Goal: Complete application form

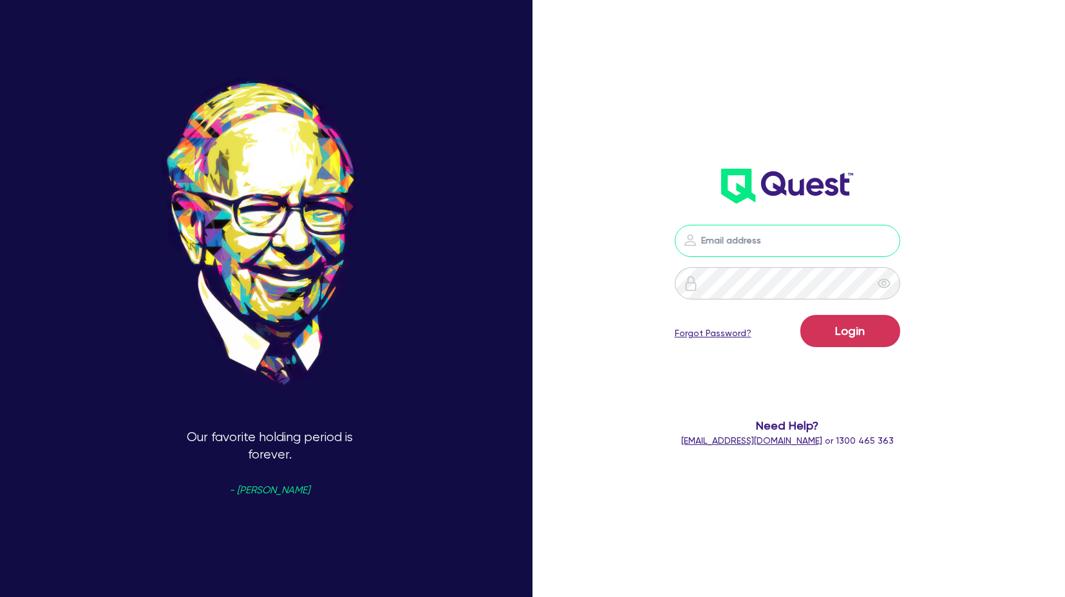
click at [757, 229] on input "email" at bounding box center [787, 241] width 225 height 32
type input "[PERSON_NAME][EMAIL_ADDRESS][PERSON_NAME][DOMAIN_NAME]"
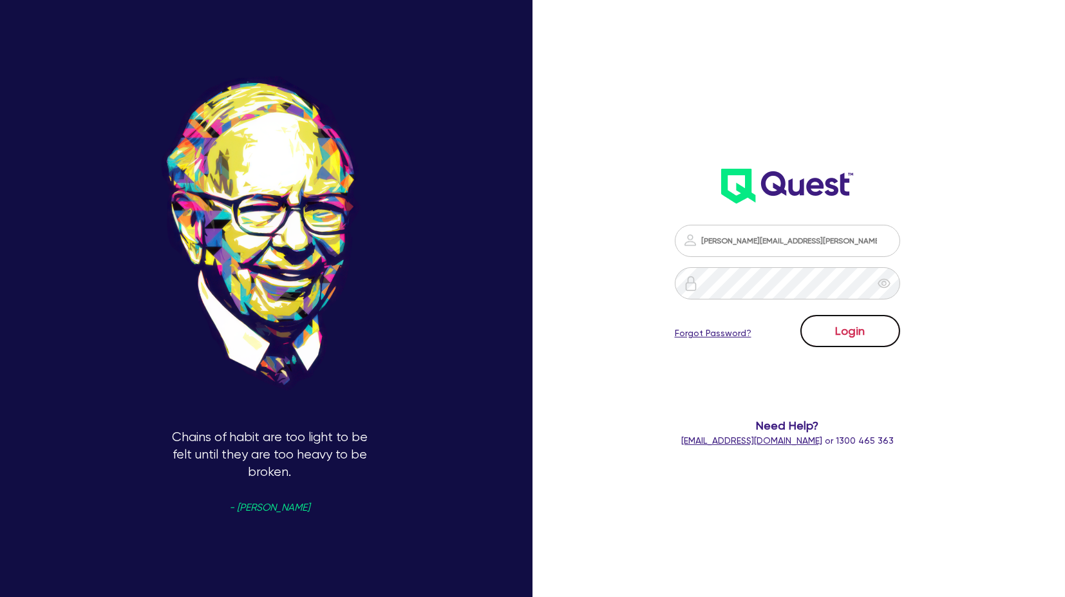
click at [893, 340] on button "Login" at bounding box center [851, 331] width 100 height 32
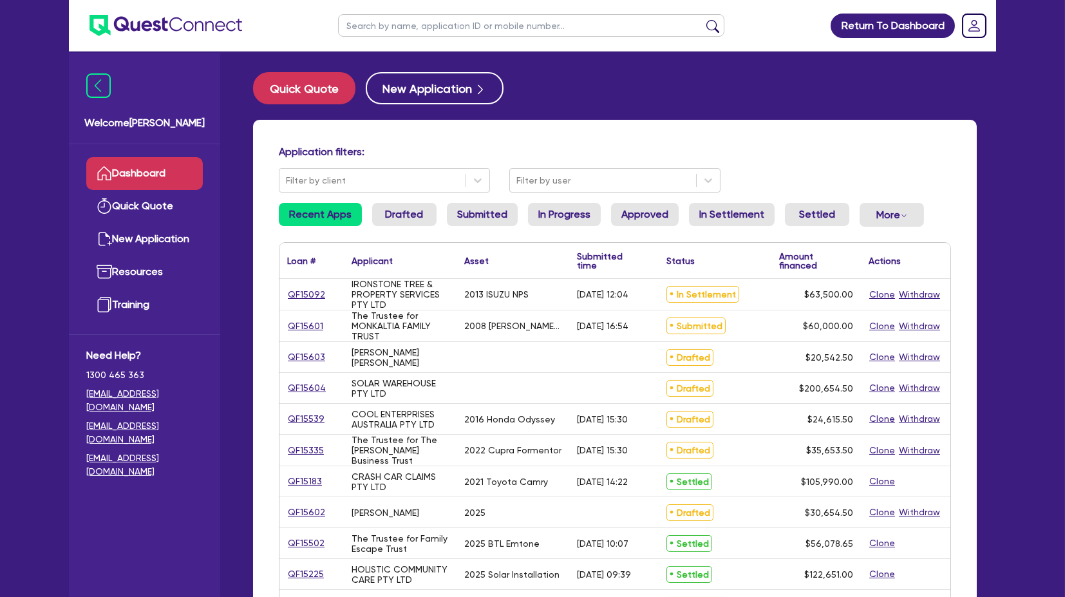
click at [419, 23] on input "text" at bounding box center [531, 25] width 386 height 23
type input "p & P"
click at [703, 19] on button "submit" at bounding box center [713, 28] width 21 height 18
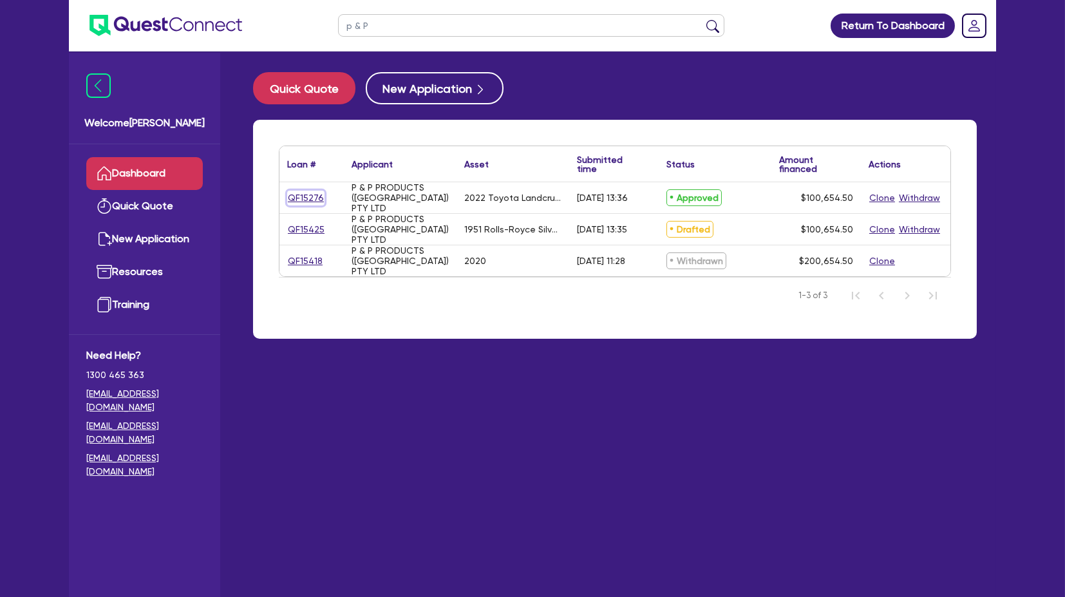
click at [296, 192] on link "QF15276" at bounding box center [305, 198] width 37 height 15
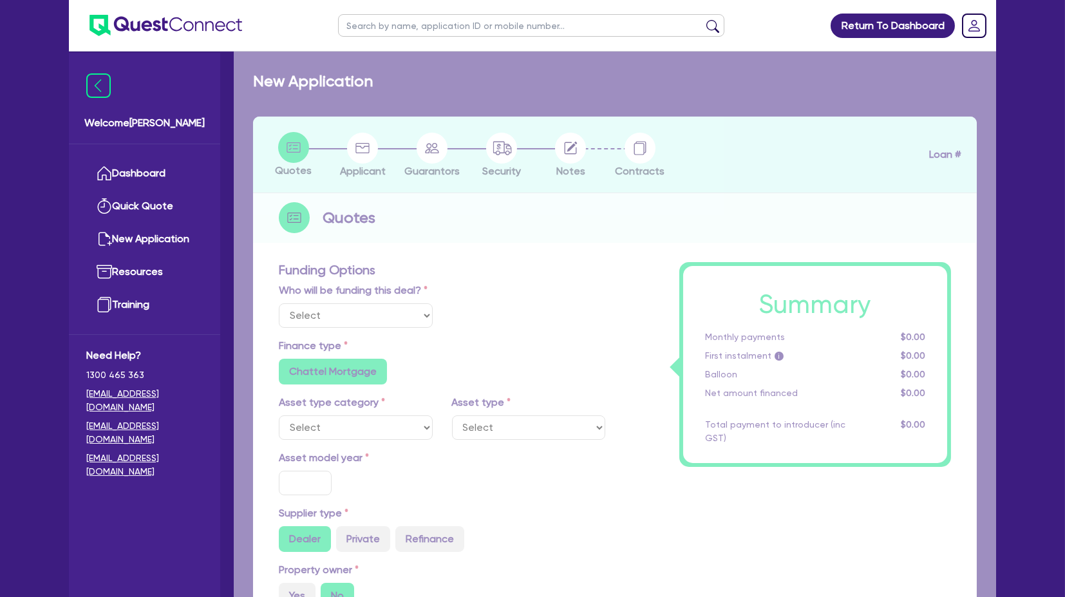
select select "Quest Finance - Own Book"
select select "CARS_AND_LIGHT_TRUCKS"
type input "2022"
radio input "false"
radio input "true"
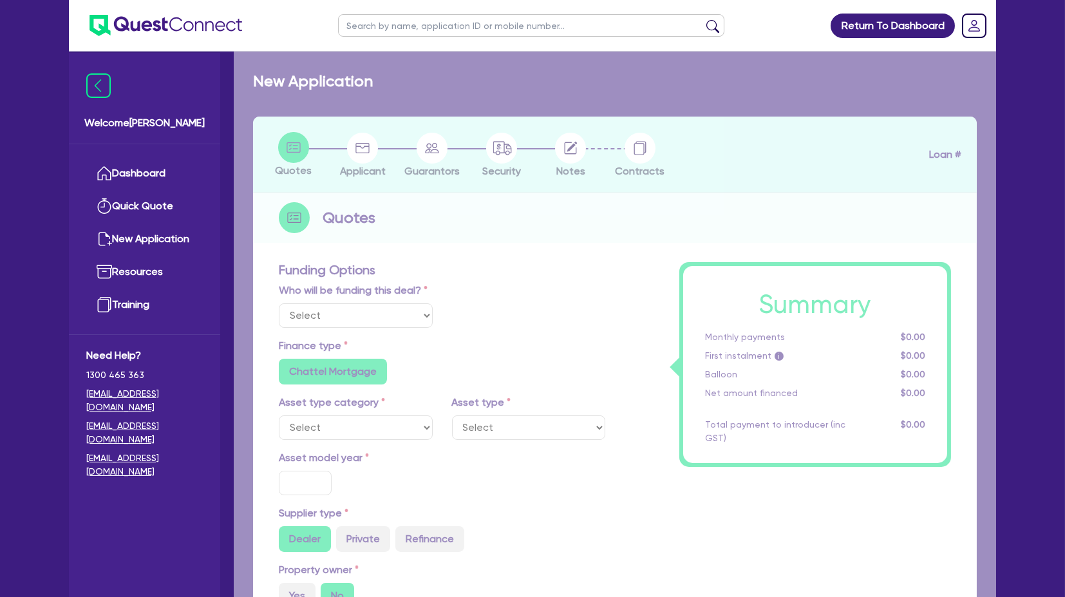
radio input "true"
type input "100,000"
type input "6"
type input "6,039.27"
radio input "true"
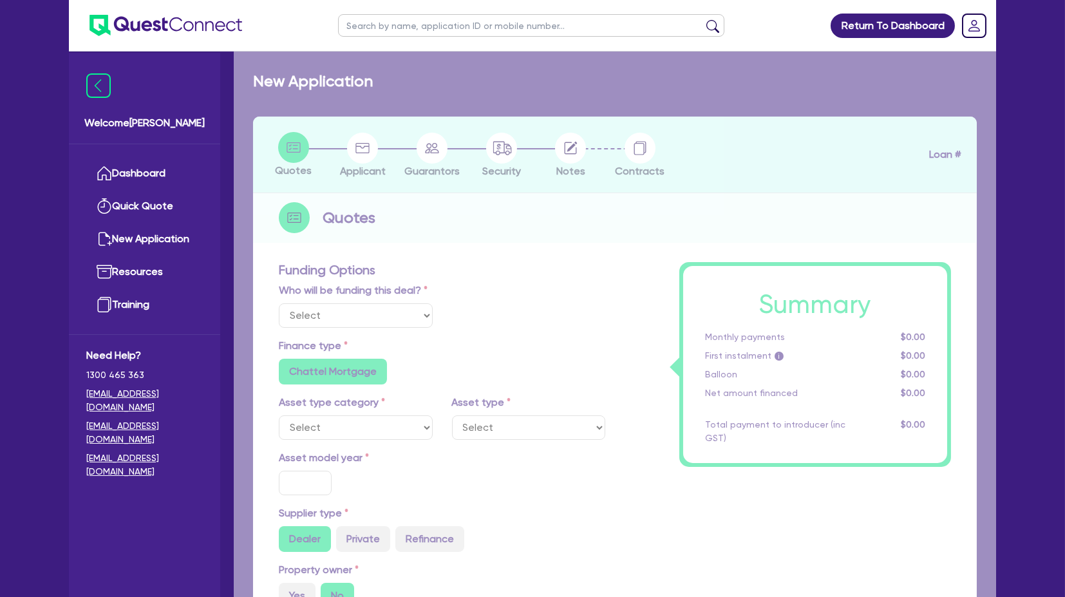
type input "17.95"
radio input "true"
radio input "false"
select select "PASSENGER_VEHICLES"
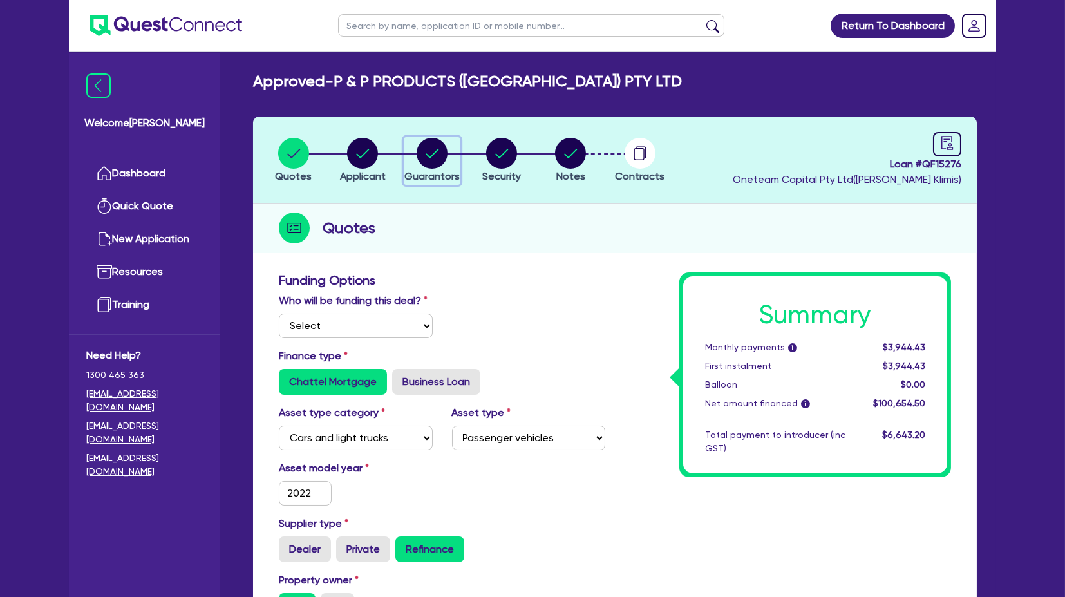
click at [438, 155] on circle "button" at bounding box center [432, 153] width 31 height 31
select select "MR"
select select "VIC"
select select "MARRIED"
select select "PROPERTY"
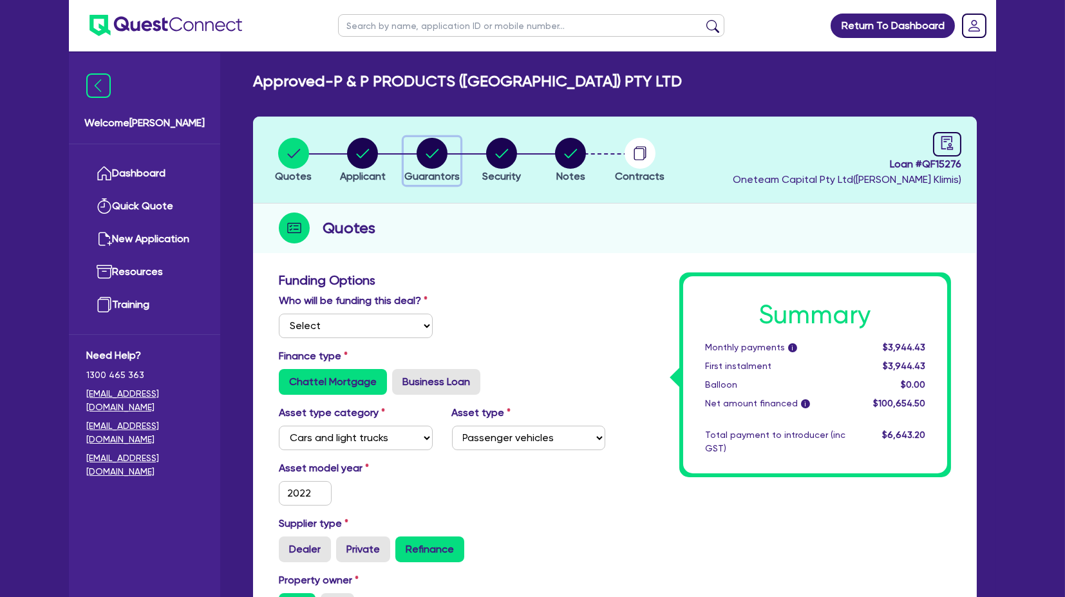
select select "PROPERTY"
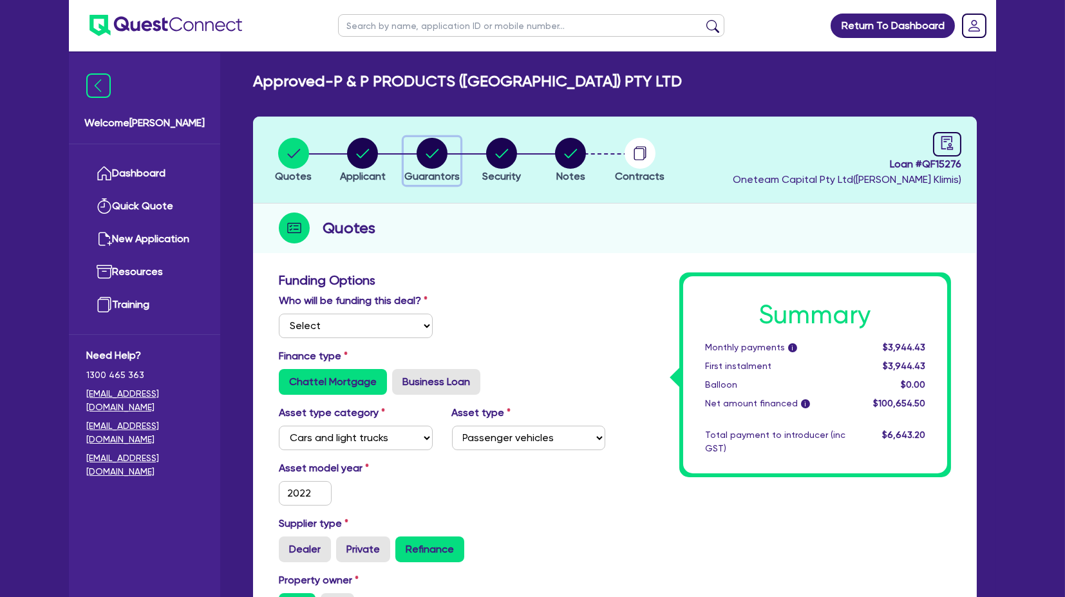
select select "VEHICLE"
select select "MORTGAGE"
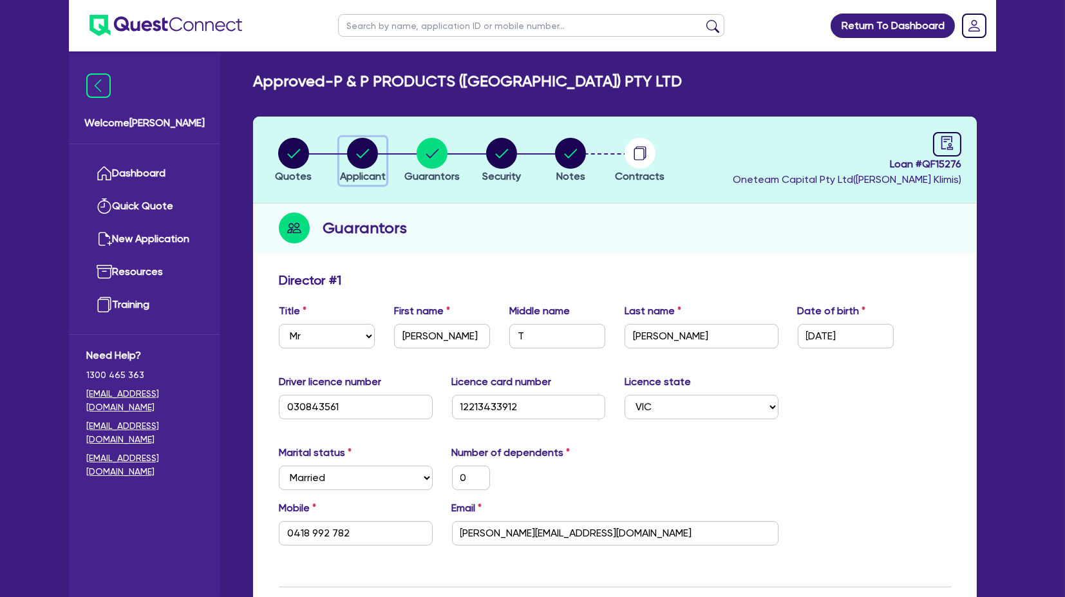
click at [348, 148] on icon "button" at bounding box center [362, 153] width 31 height 31
select select "COMPANY"
select select "BUILDING_CONSTRUCTION"
select select "BUSINESSES_LARGE_CONSTRUCTION_PROJECTS"
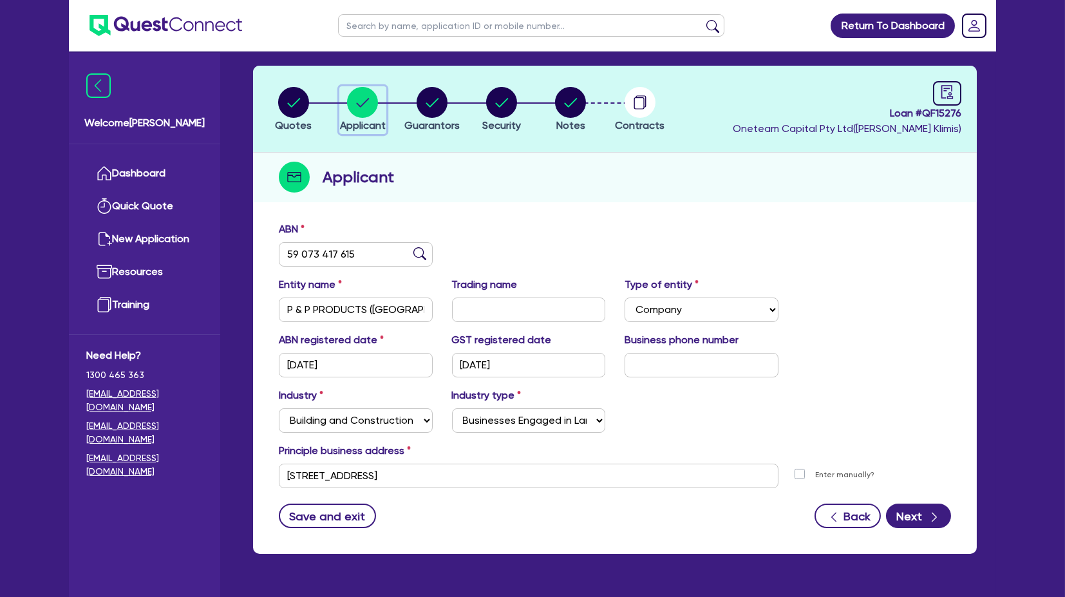
scroll to position [52, 0]
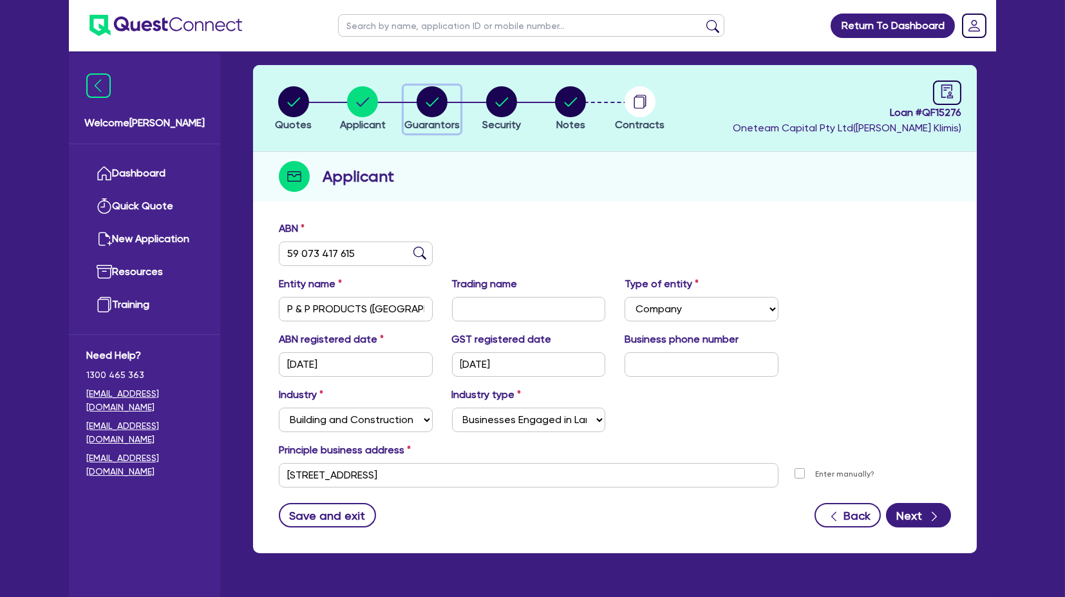
click at [422, 95] on circle "button" at bounding box center [432, 101] width 31 height 31
select select "MR"
select select "VIC"
select select "MARRIED"
select select "PROPERTY"
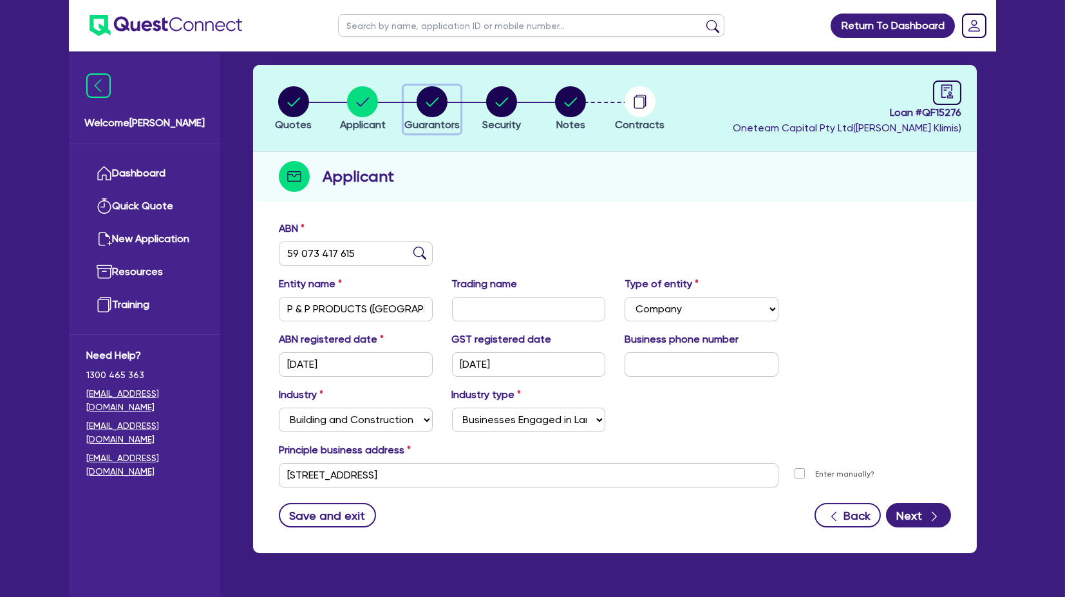
select select "PROPERTY"
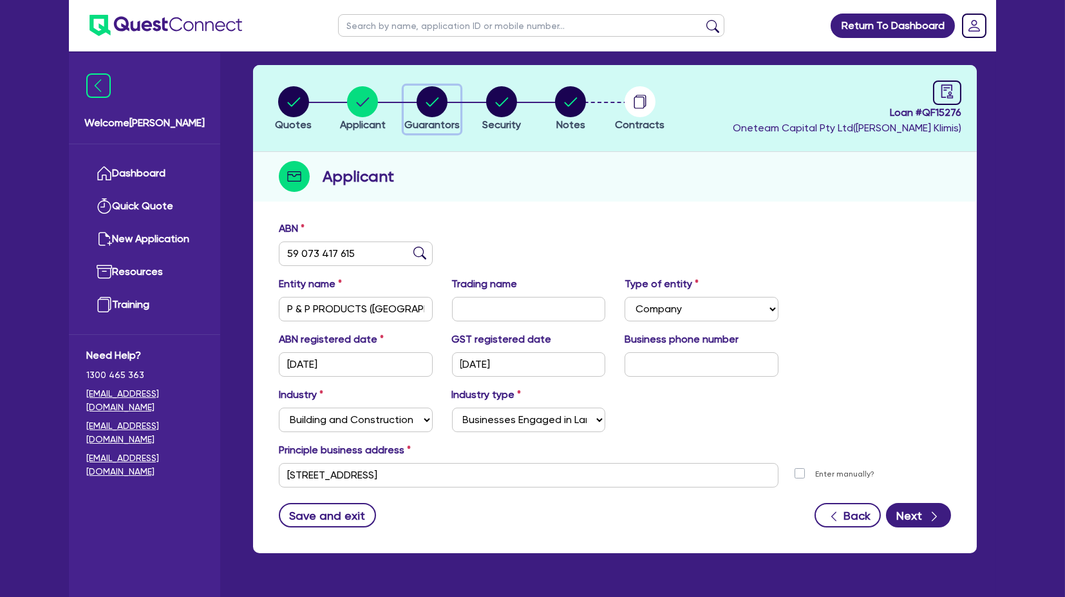
select select "VEHICLE"
select select "MORTGAGE"
